Goal: Information Seeking & Learning: Check status

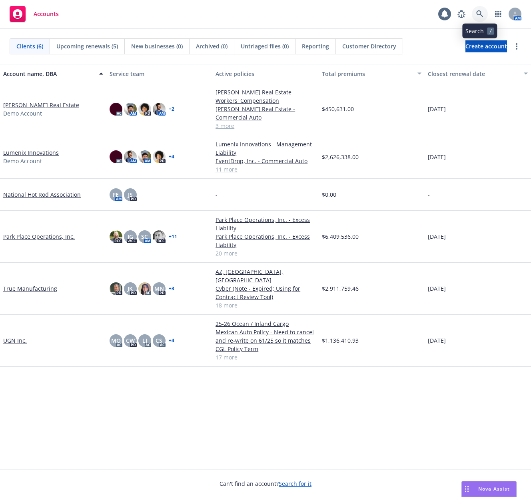
click at [476, 13] on link at bounding box center [480, 14] width 16 height 16
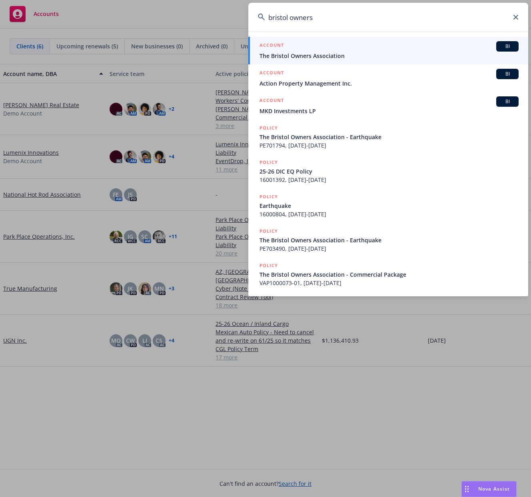
type input "bristol owners"
click at [407, 57] on span "The Bristol Owners Association" at bounding box center [388, 56] width 259 height 8
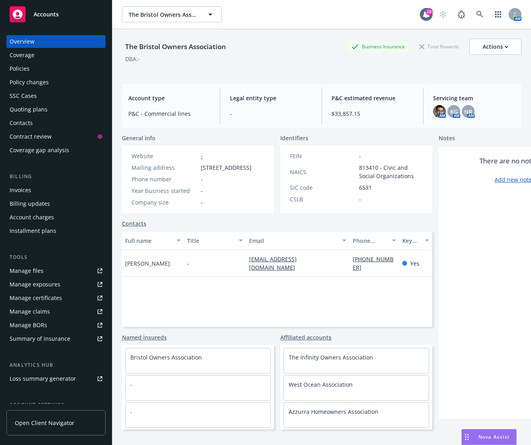
click at [355, 14] on div "The Bristol Owners Association The Bristol Owners Association" at bounding box center [271, 14] width 298 height 16
click at [47, 193] on div "Invoices" at bounding box center [56, 190] width 93 height 13
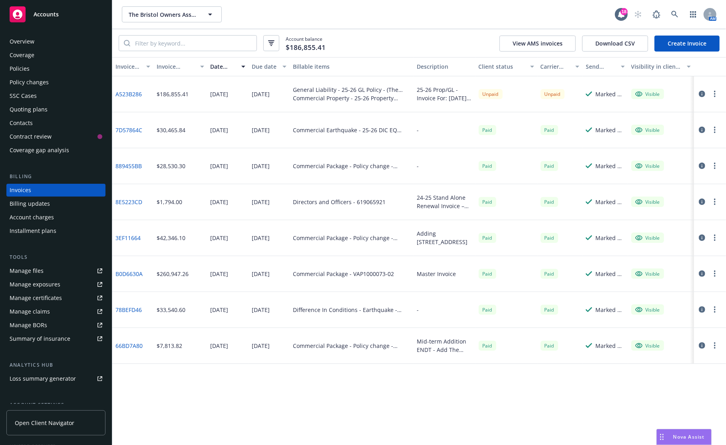
click at [530, 90] on button "button" at bounding box center [702, 94] width 10 height 10
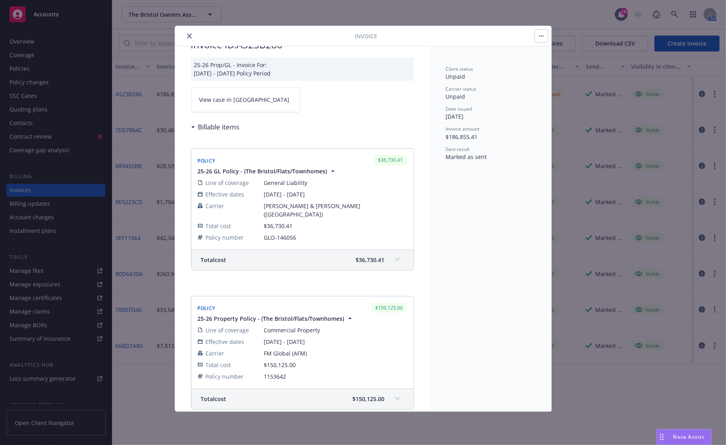
scroll to position [40, 0]
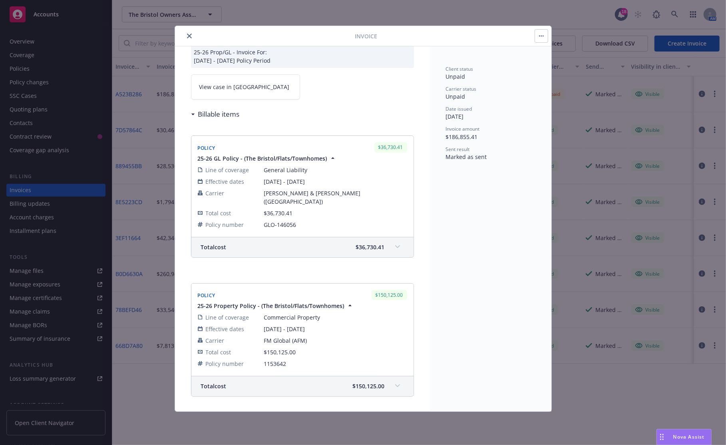
click at [191, 37] on icon "close" at bounding box center [189, 36] width 5 height 5
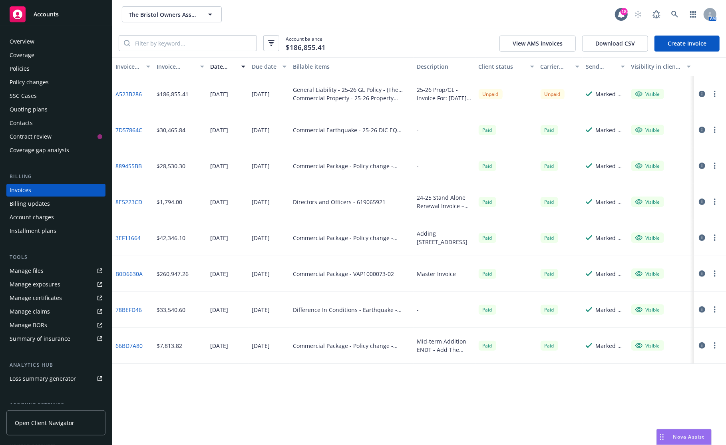
click at [131, 92] on link "A523B286" at bounding box center [128, 94] width 26 height 8
click at [530, 93] on icon "button" at bounding box center [715, 94] width 2 height 6
click at [530, 95] on button "button" at bounding box center [702, 94] width 10 height 10
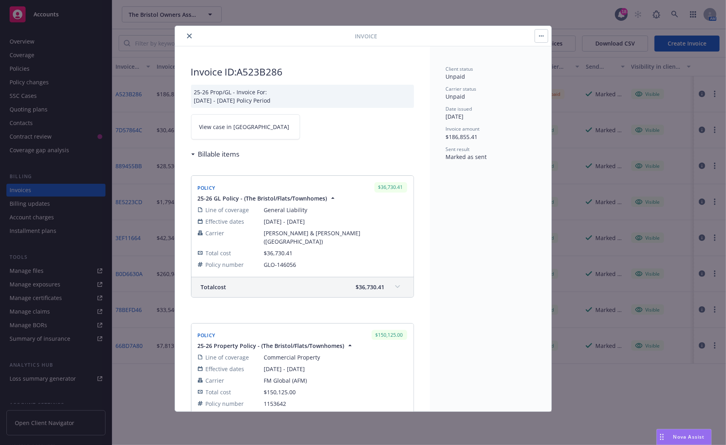
click at [227, 126] on span "View case in SSC" at bounding box center [244, 127] width 90 height 8
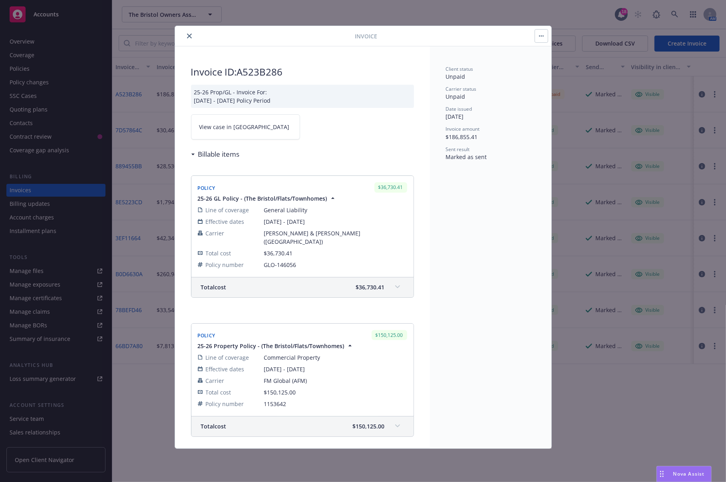
click at [530, 472] on div "Nova Assist" at bounding box center [689, 473] width 44 height 7
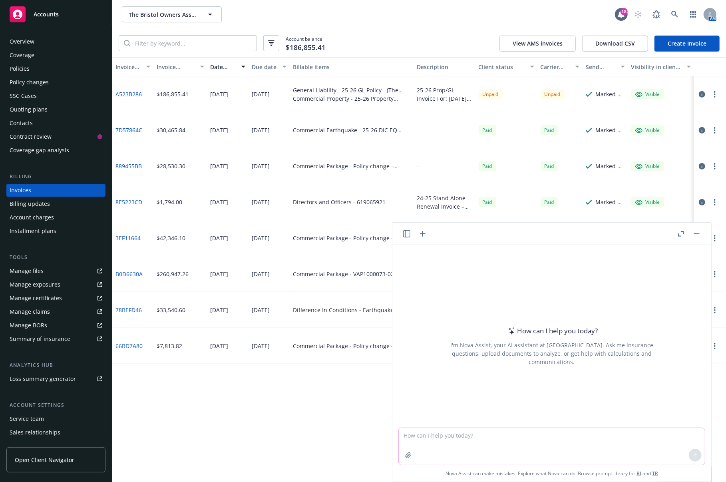
click at [530, 428] on textarea at bounding box center [552, 446] width 306 height 37
type textarea "I'm a commercial insurance broker. What sensitive personal information might i …"
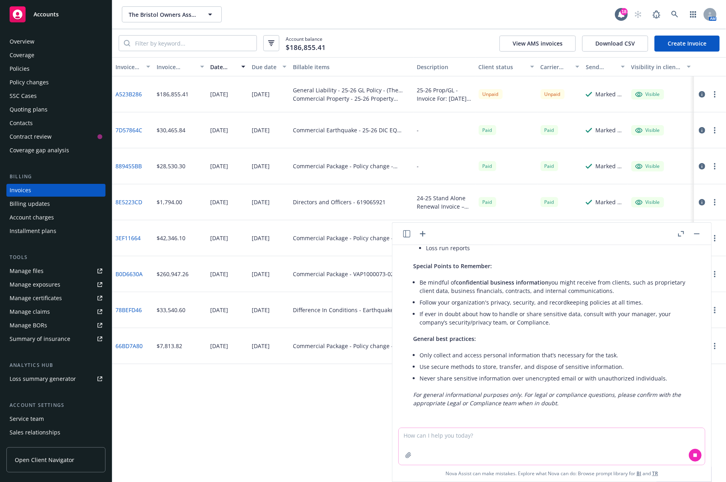
scroll to position [404, 0]
click at [471, 438] on textarea at bounding box center [552, 446] width 306 height 37
click at [525, 434] on textarea "Of this information, what would fall under" at bounding box center [552, 446] width 306 height 38
type textarea "Of this information, what would fall under state level reporting requirements?"
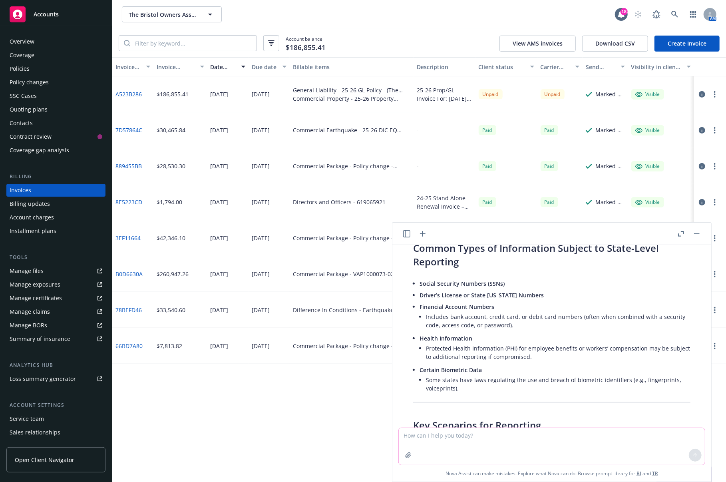
scroll to position [625, 0]
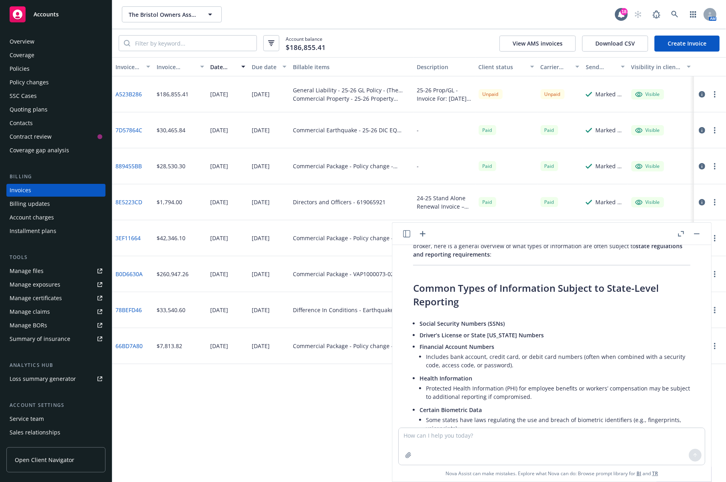
click at [530, 233] on div at bounding box center [689, 234] width 26 height 10
click at [530, 233] on button "button" at bounding box center [697, 234] width 10 height 10
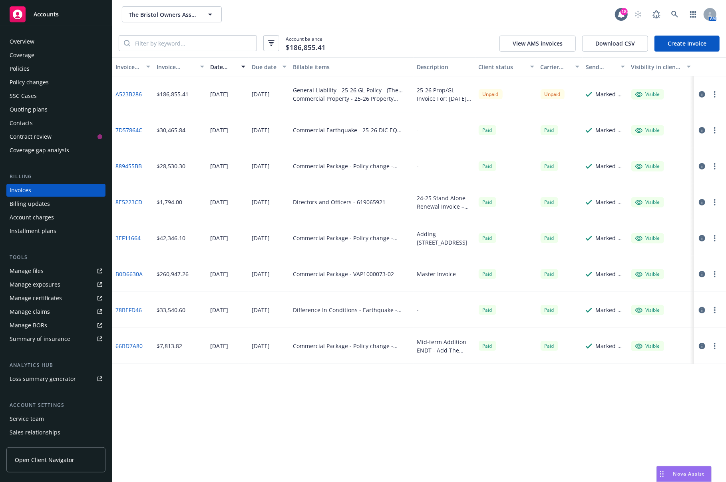
click at [530, 472] on div "Nova Assist" at bounding box center [689, 473] width 44 height 7
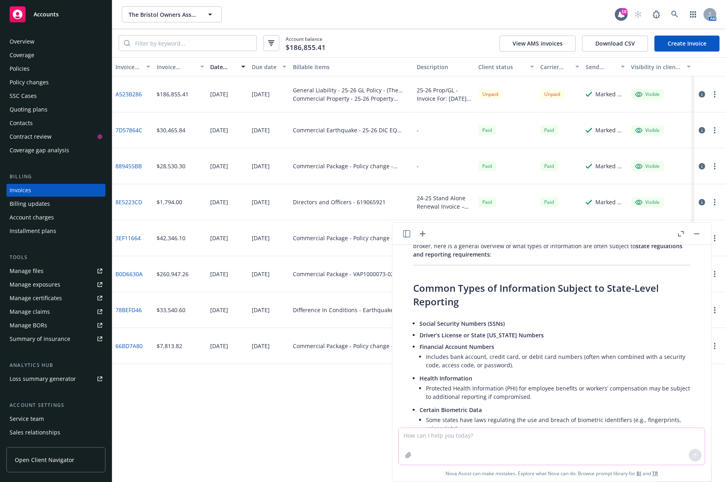
click at [530, 442] on textarea at bounding box center [552, 446] width 306 height 37
type textarea "What is a publically available replacement cost estimator for property?"
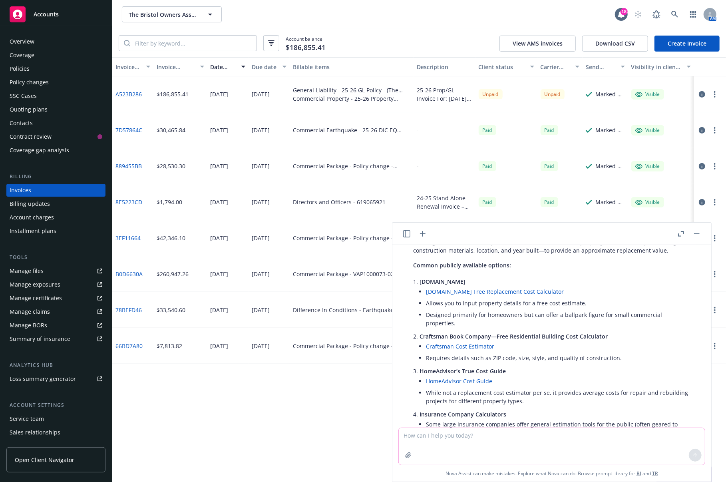
scroll to position [1399, 0]
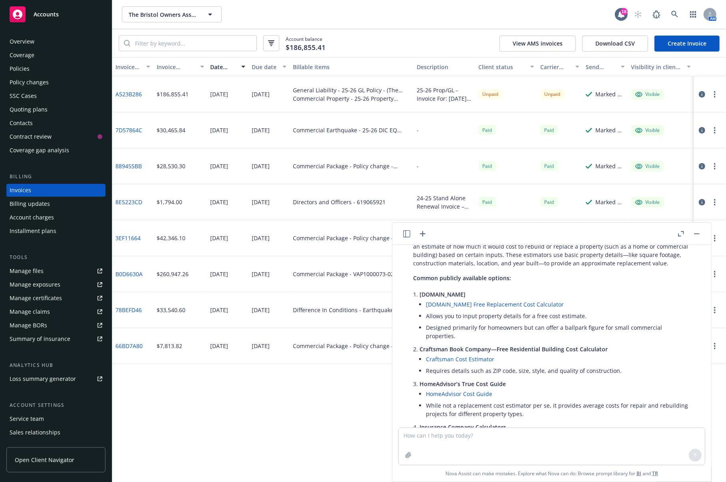
click at [530, 338] on li "Designed primarily for homeowners but can offer a ballpark figure for small com…" at bounding box center [558, 332] width 265 height 20
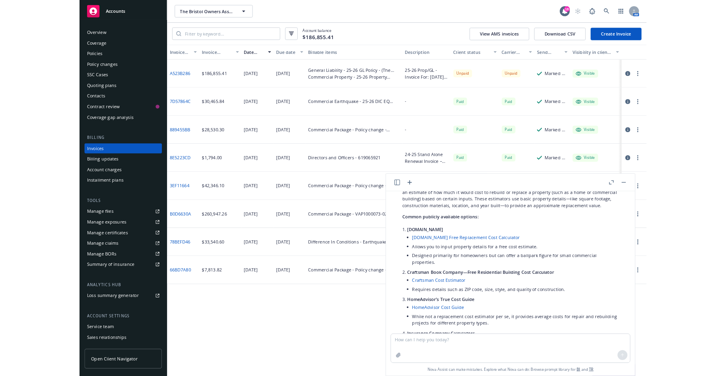
scroll to position [1359, 0]
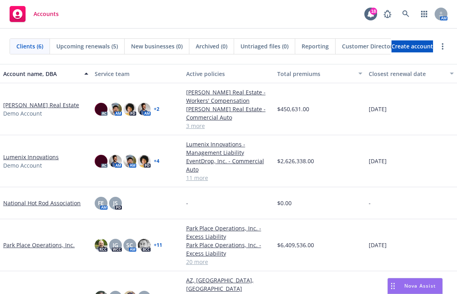
click at [321, 22] on div "Accounts 18 AM" at bounding box center [228, 14] width 457 height 29
click at [409, 13] on icon at bounding box center [405, 13] width 7 height 7
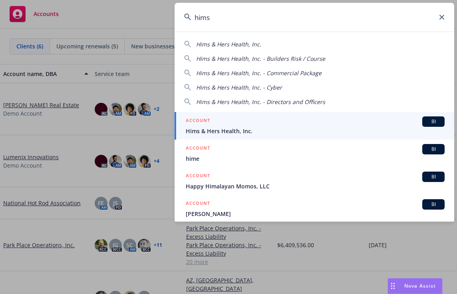
type input "hims"
click at [279, 123] on div "ACCOUNT BI" at bounding box center [315, 121] width 259 height 10
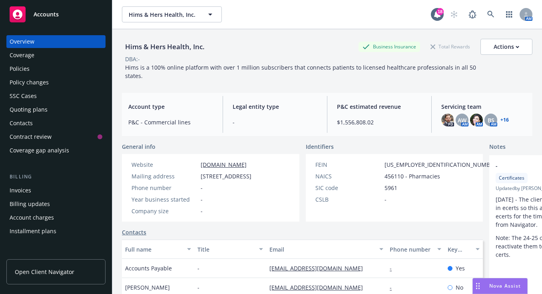
click at [34, 193] on div "Invoices" at bounding box center [56, 190] width 93 height 13
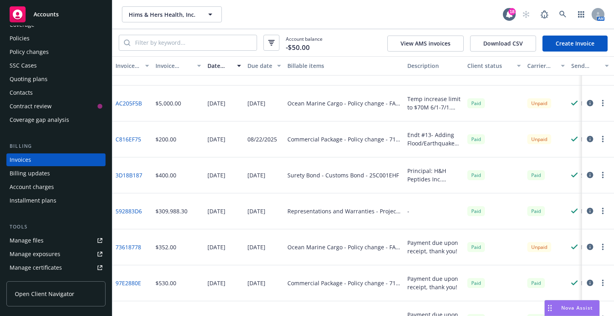
scroll to position [40, 0]
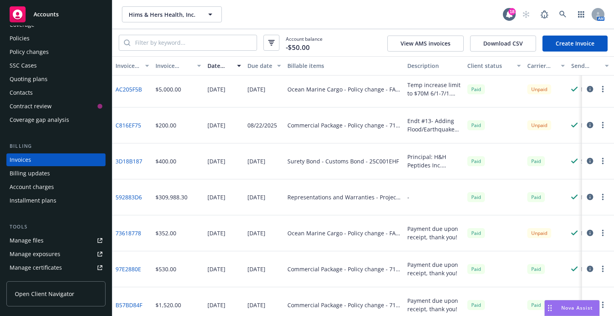
click at [316, 196] on div "Representations and Warranties - Project Zeus - Hims (Zava) - Euclid Primary W&…" at bounding box center [343, 197] width 113 height 8
click at [457, 199] on icon "button" at bounding box center [590, 197] width 6 height 6
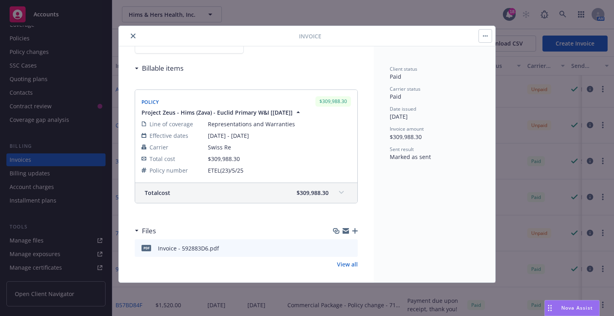
scroll to position [86, 0]
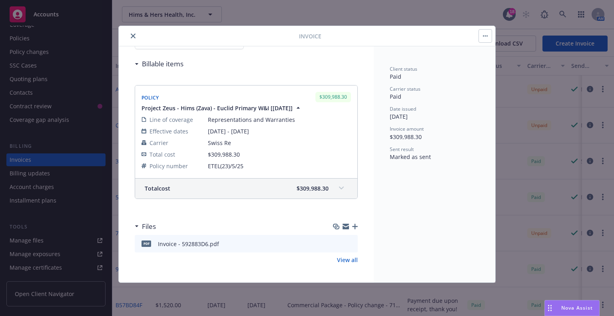
click at [326, 183] on div "Total cost $309,988.30" at bounding box center [246, 189] width 222 height 20
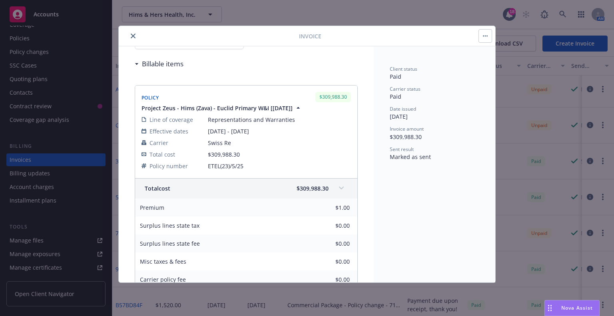
click at [139, 65] on div "Billable items" at bounding box center [161, 64] width 45 height 10
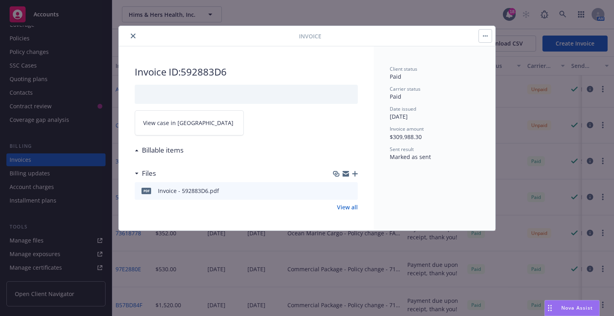
click at [341, 206] on link "View all" at bounding box center [347, 207] width 21 height 8
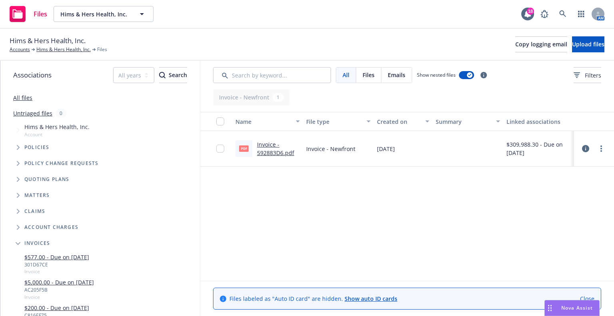
click at [262, 151] on link "Invoice - 592883D6.pdf" at bounding box center [275, 149] width 37 height 16
click at [62, 50] on link "Hims & Hers Health, Inc." at bounding box center [63, 49] width 54 height 7
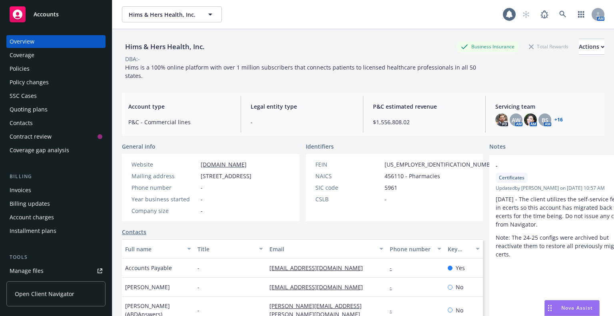
click at [51, 188] on div "Invoices" at bounding box center [56, 190] width 93 height 13
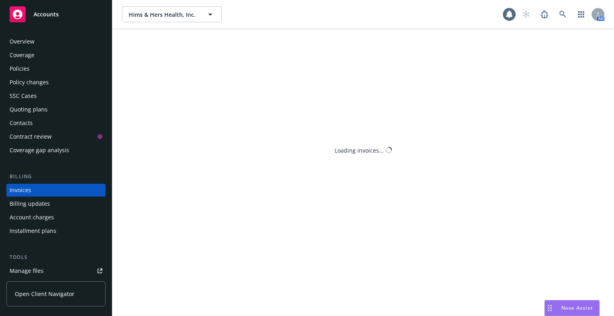
scroll to position [19, 0]
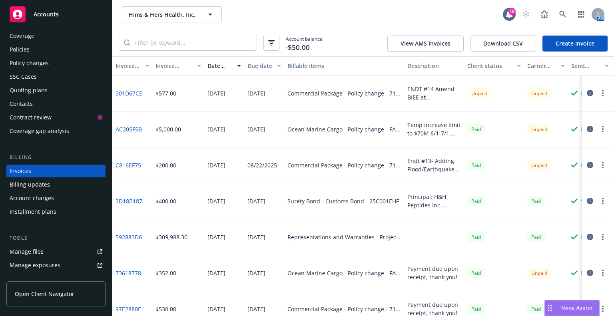
click at [587, 239] on icon "button" at bounding box center [590, 237] width 6 height 6
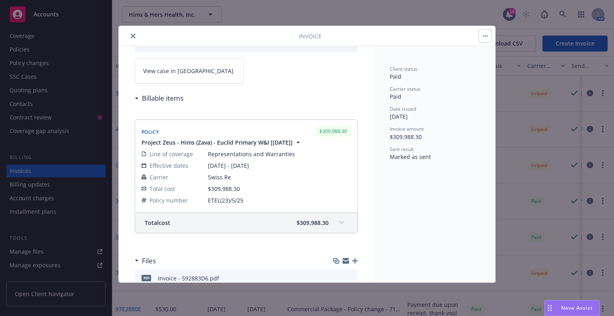
scroll to position [86, 0]
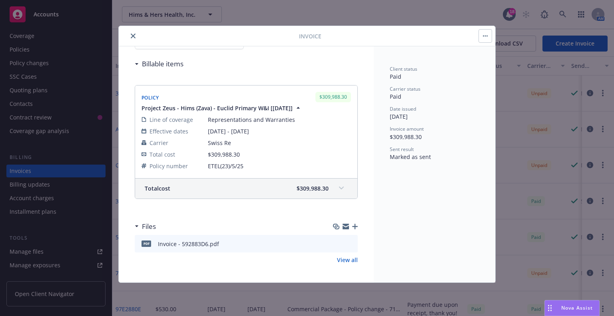
drag, startPoint x: 134, startPoint y: 35, endPoint x: 185, endPoint y: 193, distance: 166.8
click at [167, 163] on div "Invoice Invoice ID: 592883D6 View case in SSC Billable items Policy $309,988.30…" at bounding box center [307, 154] width 376 height 257
click at [187, 195] on div "Total cost $309,988.30" at bounding box center [246, 189] width 222 height 20
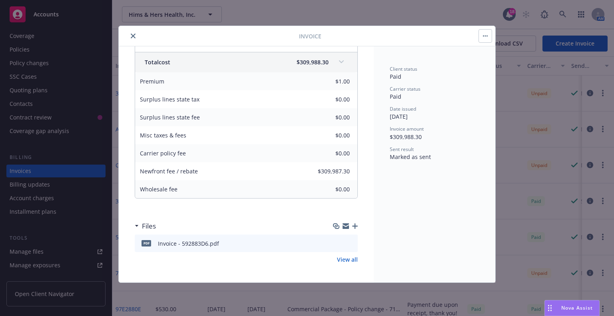
scroll to position [53, 0]
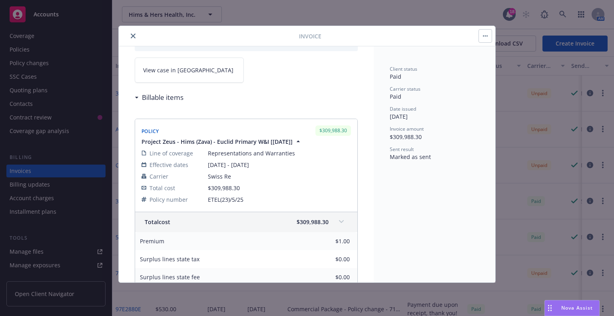
click at [130, 35] on button "close" at bounding box center [133, 36] width 10 height 10
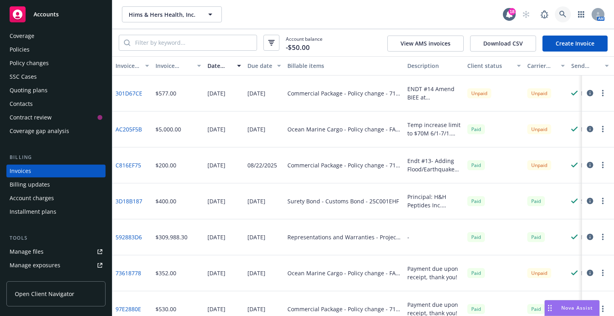
click at [560, 13] on icon at bounding box center [562, 14] width 7 height 7
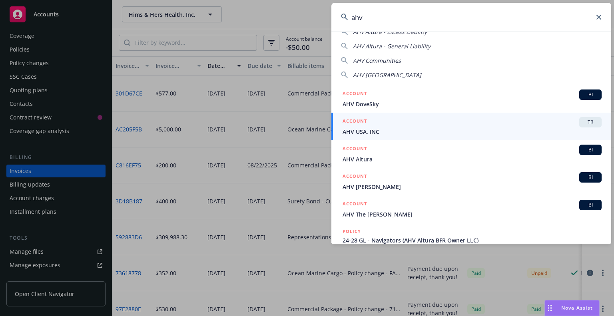
scroll to position [40, 0]
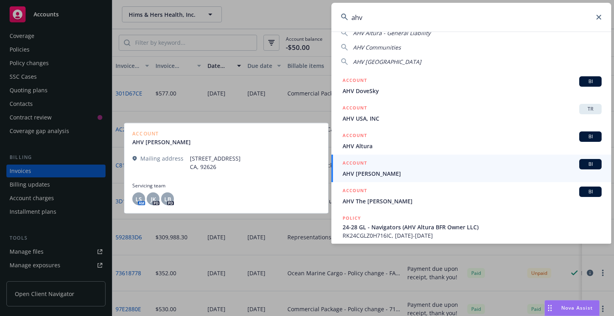
type input "ahv"
click at [503, 173] on span "AHV [PERSON_NAME]" at bounding box center [471, 173] width 259 height 8
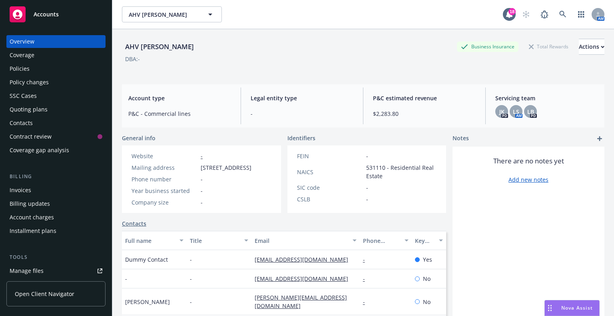
click at [55, 114] on div "Quoting plans" at bounding box center [56, 109] width 93 height 13
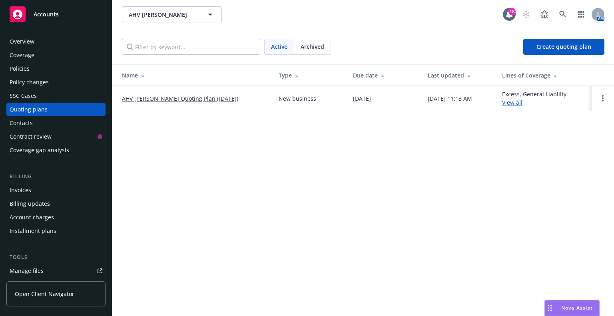
click at [42, 193] on div "Invoices" at bounding box center [56, 190] width 93 height 13
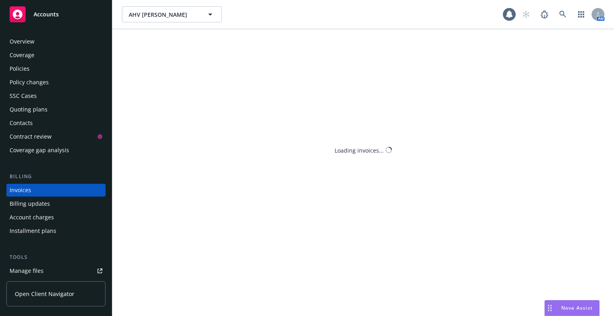
scroll to position [19, 0]
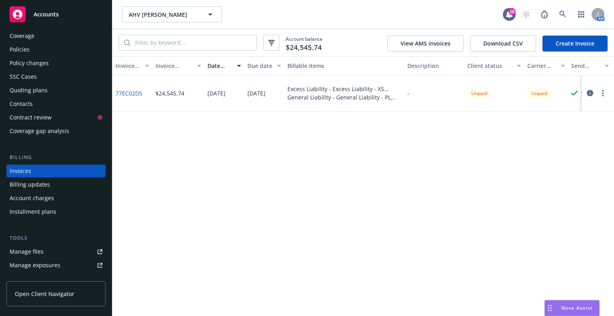
click at [591, 94] on icon "button" at bounding box center [590, 93] width 6 height 6
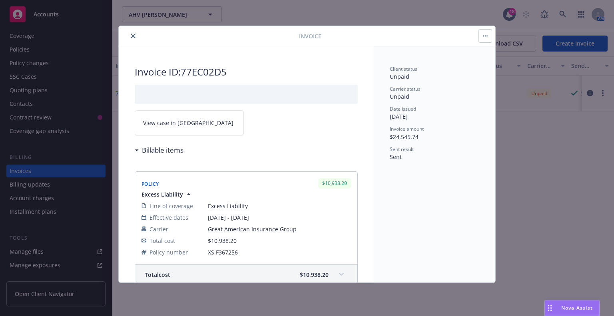
click at [133, 36] on icon "close" at bounding box center [133, 36] width 5 height 5
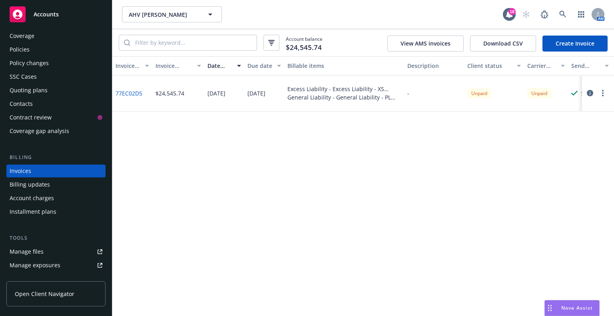
click at [52, 89] on div "Quoting plans" at bounding box center [56, 90] width 93 height 13
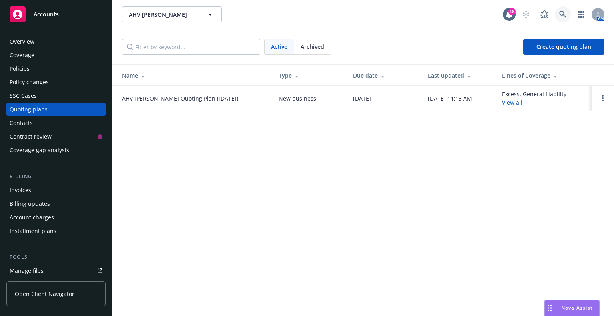
click at [566, 14] on link at bounding box center [563, 14] width 16 height 16
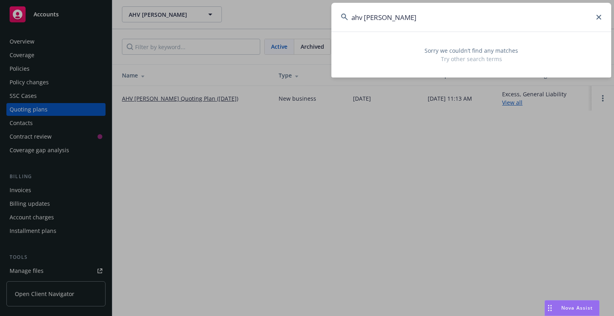
click at [406, 17] on input "ahv westbrook" at bounding box center [471, 17] width 280 height 29
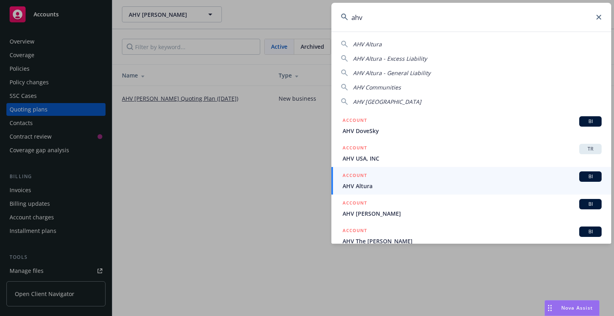
scroll to position [80, 0]
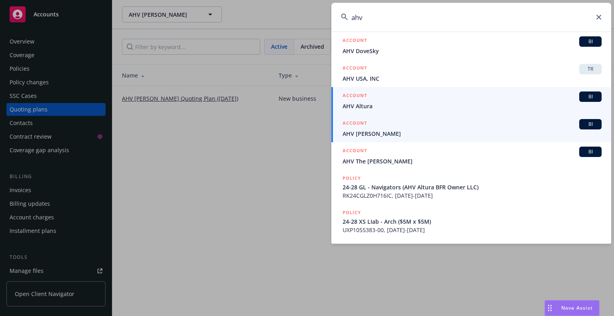
type input "ahv"
click at [427, 130] on span "AHV [PERSON_NAME]" at bounding box center [471, 133] width 259 height 8
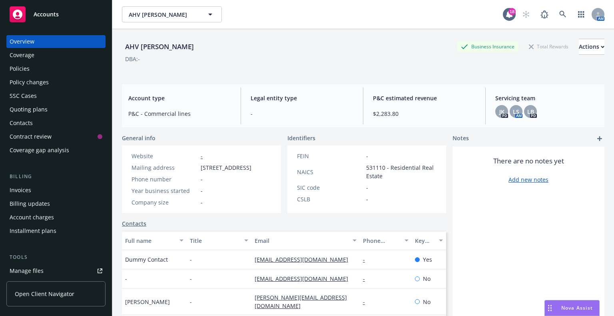
click at [29, 108] on div "Quoting plans" at bounding box center [29, 109] width 38 height 13
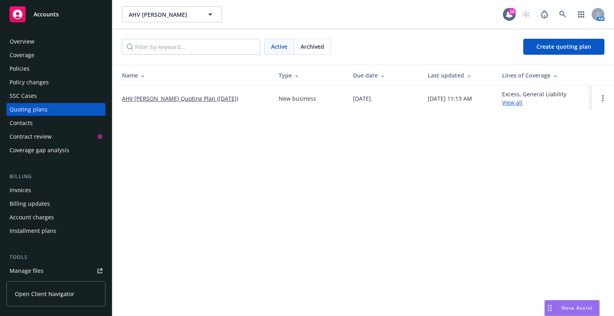
click at [519, 101] on link "View all" at bounding box center [512, 103] width 20 height 8
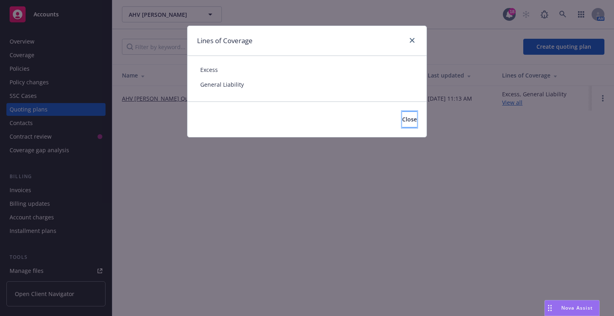
click at [402, 123] on button "Close" at bounding box center [409, 119] width 15 height 16
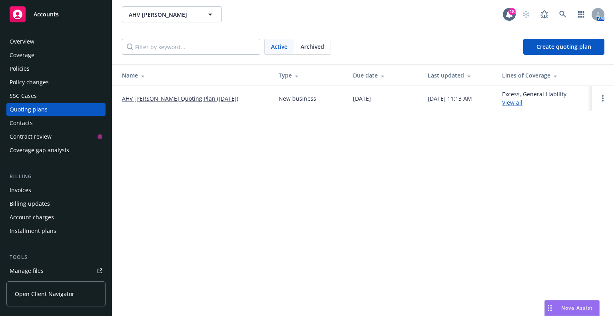
click at [215, 100] on link "AHV Newsome Quoting Plan (2025-07-31)" at bounding box center [180, 98] width 116 height 8
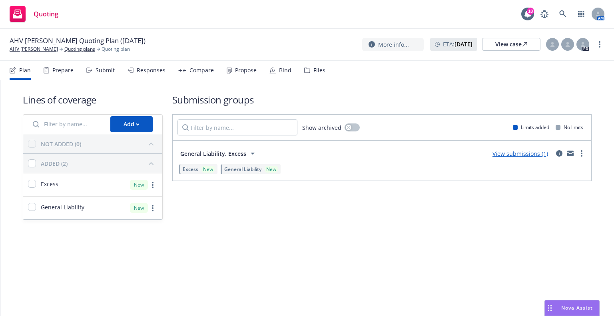
click at [500, 157] on div "View submissions (1)" at bounding box center [519, 154] width 65 height 10
click at [182, 69] on icon at bounding box center [182, 71] width 8 height 4
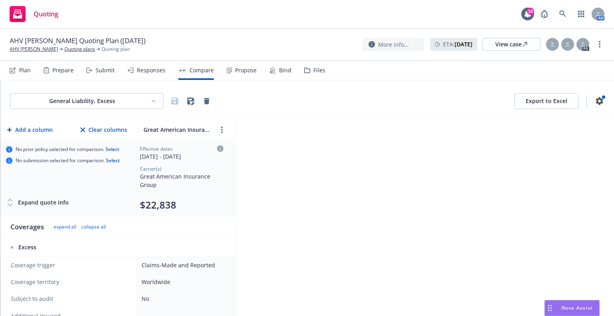
click at [142, 70] on div "Responses" at bounding box center [151, 70] width 29 height 6
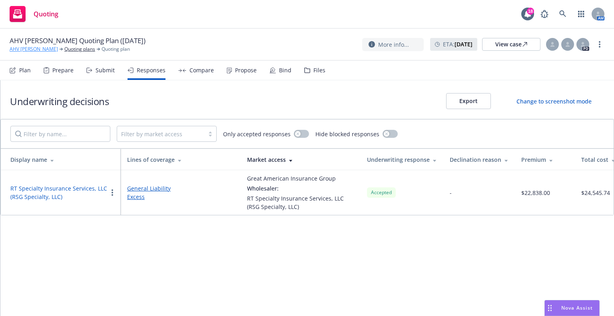
click at [38, 50] on link "AHV [PERSON_NAME]" at bounding box center [34, 49] width 48 height 7
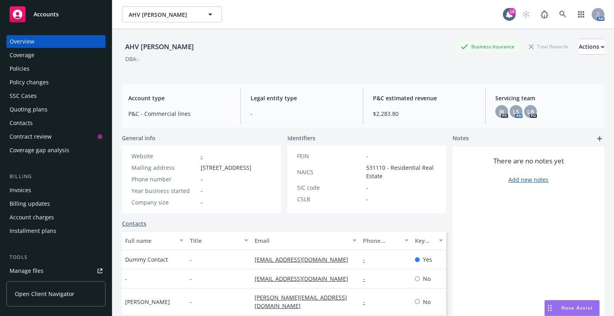
click at [54, 65] on div "Policies" at bounding box center [56, 68] width 93 height 13
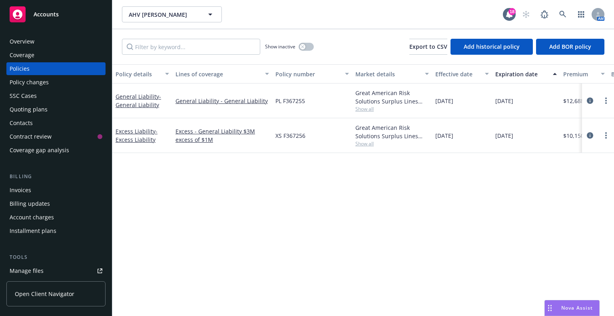
click at [390, 256] on div "Policy details Lines of coverage Policy number Market details Effective date Ex…" at bounding box center [362, 190] width 501 height 252
click at [57, 37] on div "Overview" at bounding box center [56, 41] width 93 height 13
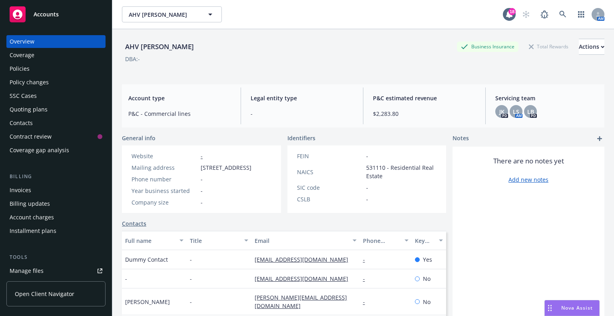
click at [342, 36] on div "AHV [PERSON_NAME] Business Insurance Total Rewards Actions DBA: -" at bounding box center [363, 53] width 482 height 49
click at [559, 11] on icon at bounding box center [562, 14] width 7 height 7
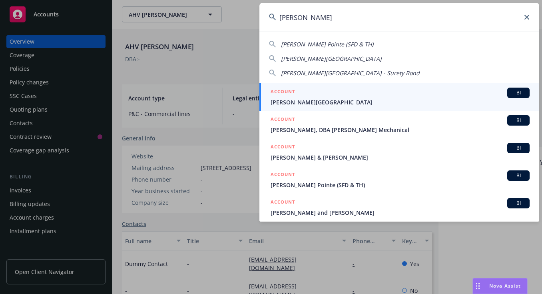
type input "[PERSON_NAME]"
click at [526, 18] on icon at bounding box center [526, 17] width 5 height 5
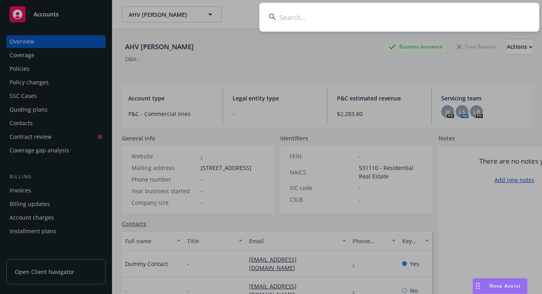
click at [482, 18] on input at bounding box center [399, 17] width 280 height 29
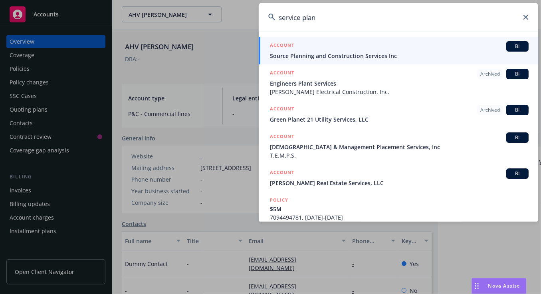
click at [301, 16] on input "service plan" at bounding box center [399, 17] width 280 height 29
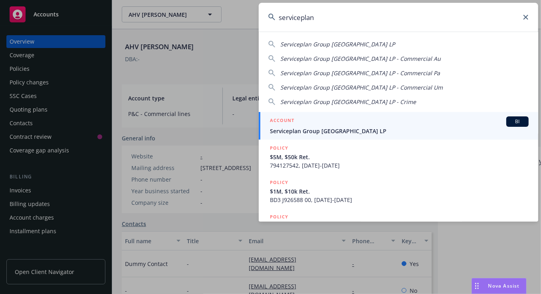
type input "serviceplan"
click at [316, 129] on span "Serviceplan Group [GEOGRAPHIC_DATA] LP" at bounding box center [399, 131] width 259 height 8
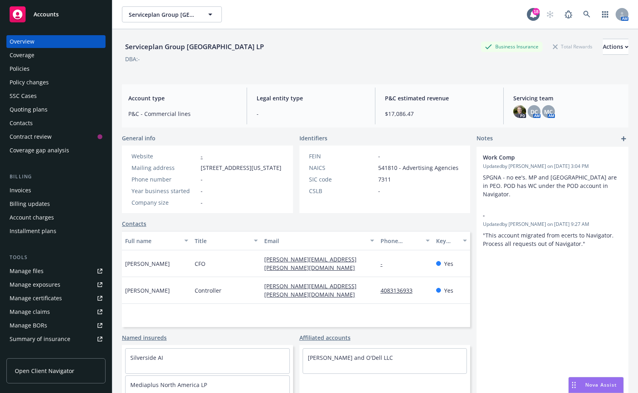
click at [60, 69] on div "Policies" at bounding box center [56, 68] width 93 height 13
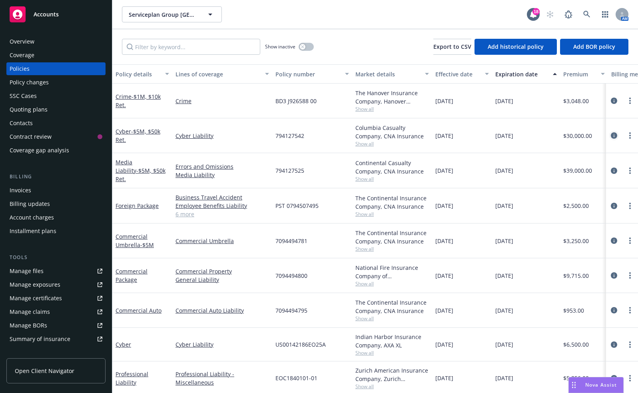
click at [611, 134] on icon "circleInformation" at bounding box center [614, 135] width 6 height 6
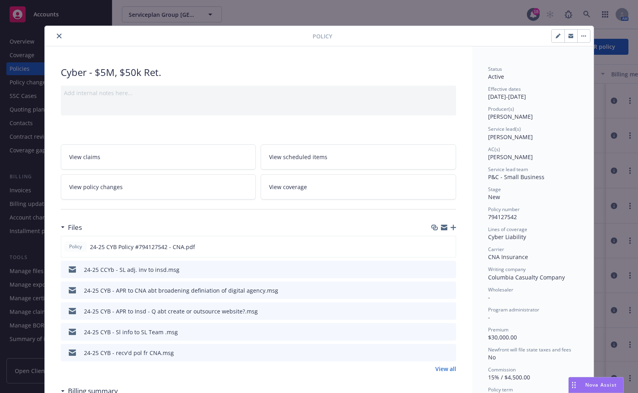
click at [57, 36] on icon "close" at bounding box center [59, 36] width 5 height 5
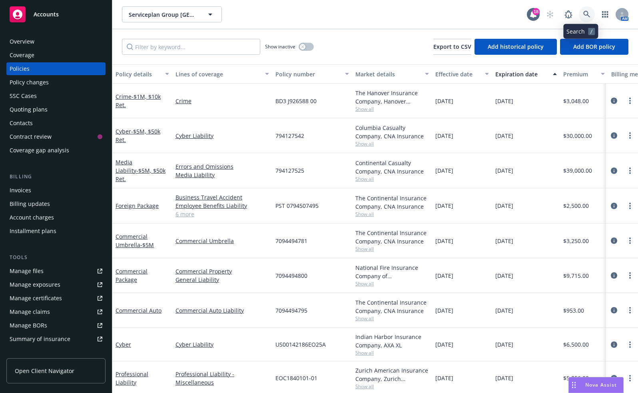
click at [583, 14] on icon at bounding box center [586, 14] width 7 height 7
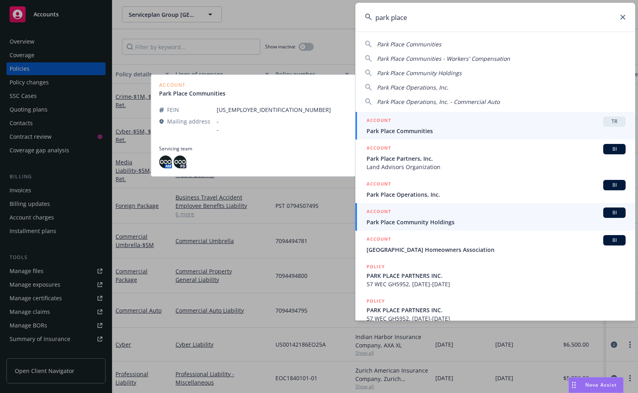
type input "park place"
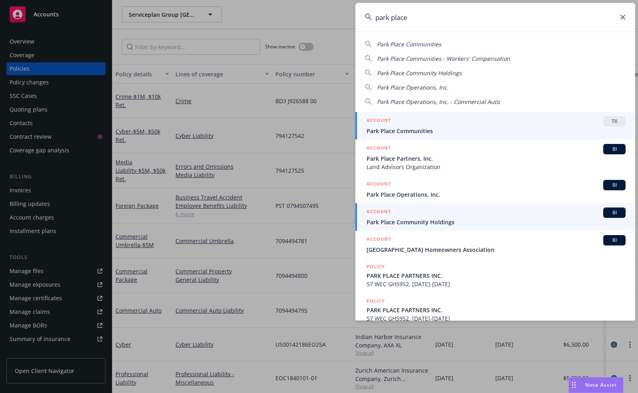
click at [489, 215] on div "ACCOUNT BI" at bounding box center [495, 212] width 259 height 10
